Goal: Transaction & Acquisition: Obtain resource

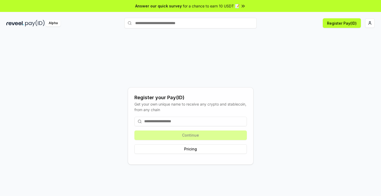
click at [163, 121] on input at bounding box center [190, 121] width 113 height 10
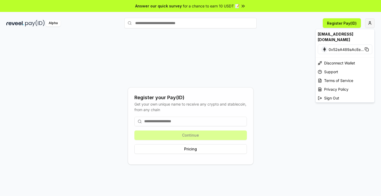
click at [370, 23] on html "Answer our quick survey for a chance to earn 10 USDT 📝 Alpha Register Pay(ID) R…" at bounding box center [190, 98] width 381 height 196
click at [24, 20] on html "Answer our quick survey for a chance to earn 10 USDT 📝 Alpha Register Pay(ID) R…" at bounding box center [190, 98] width 381 height 196
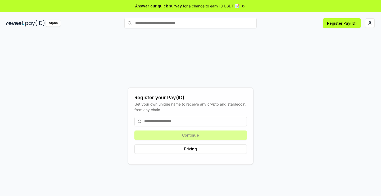
click at [33, 23] on img at bounding box center [35, 23] width 20 height 7
click at [339, 25] on button "Register Pay(ID)" at bounding box center [342, 23] width 38 height 10
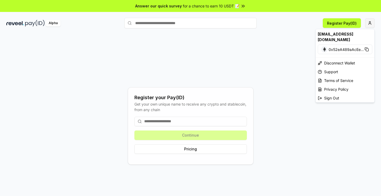
click at [369, 23] on html "Answer our quick survey for a chance to earn 10 USDT 📝 Alpha Register Pay(ID) R…" at bounding box center [190, 98] width 381 height 196
click at [326, 36] on div "[EMAIL_ADDRESS][DOMAIN_NAME]" at bounding box center [345, 36] width 59 height 15
click at [340, 60] on div "Disconnect Wallet" at bounding box center [345, 63] width 59 height 9
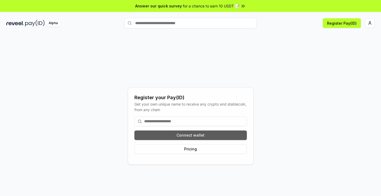
click at [185, 135] on button "Connect wallet" at bounding box center [190, 135] width 113 height 10
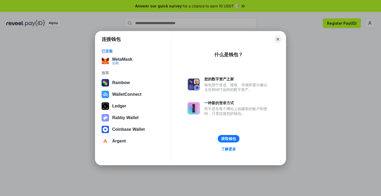
click at [15, 78] on div "连接钱包 已安装 MetaMask 近期 推荐 Rainbow WalletConnect Ledger Rabby Wallet Coinbase Wall…" at bounding box center [190, 98] width 487 height 302
